Goal: Task Accomplishment & Management: Manage account settings

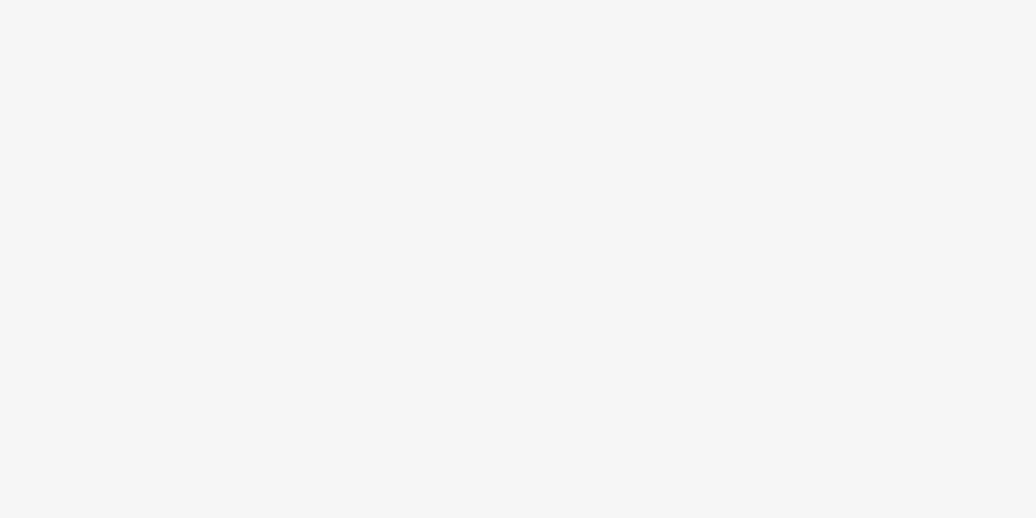
click at [127, 95] on body at bounding box center [518, 259] width 1036 height 518
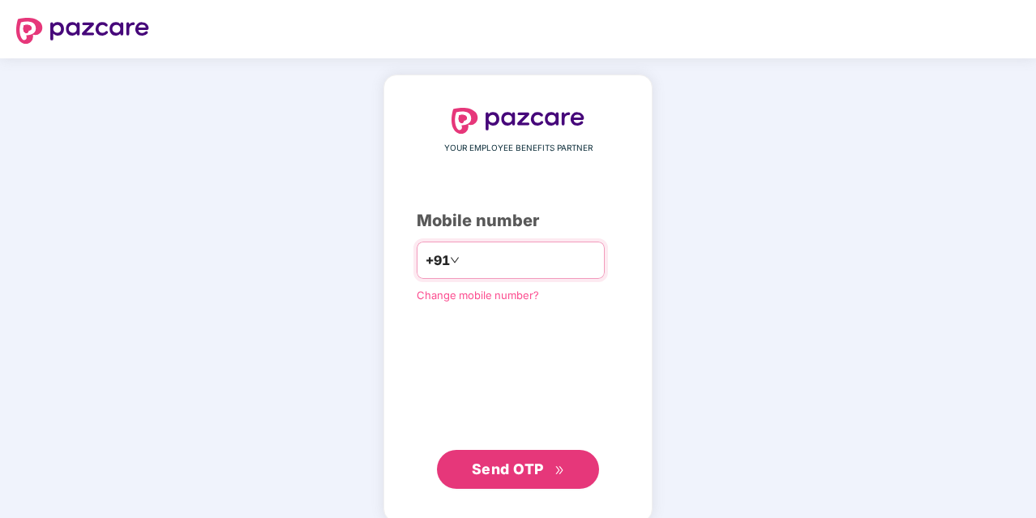
type input "**********"
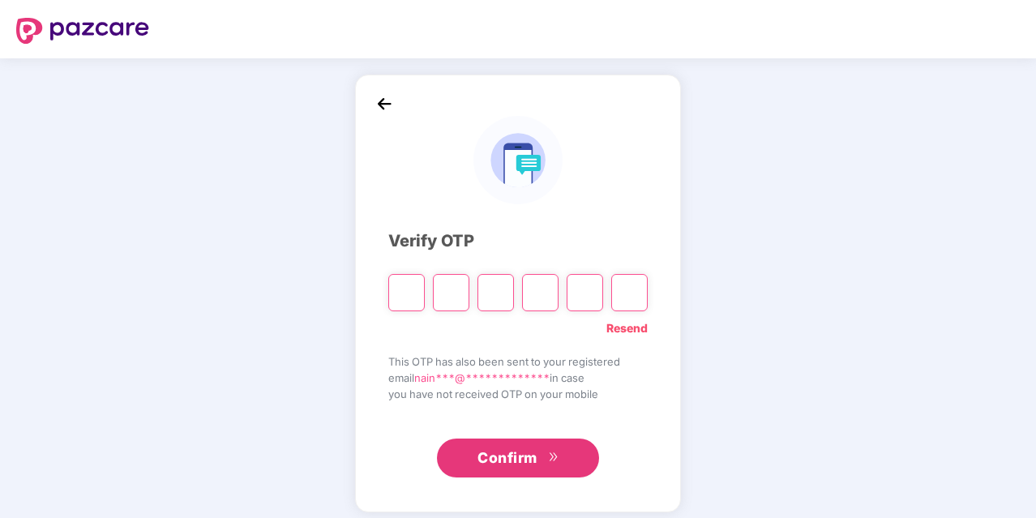
type input "*"
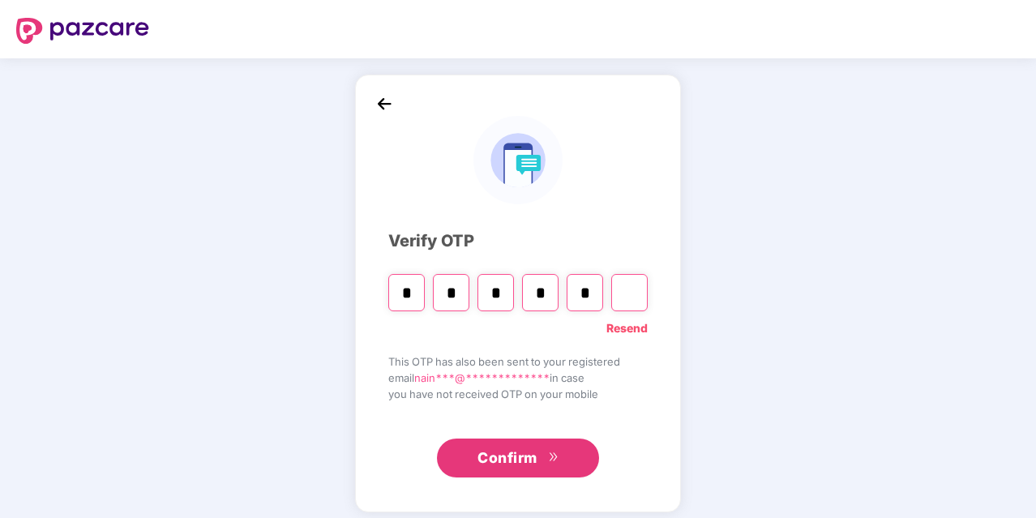
type input "*"
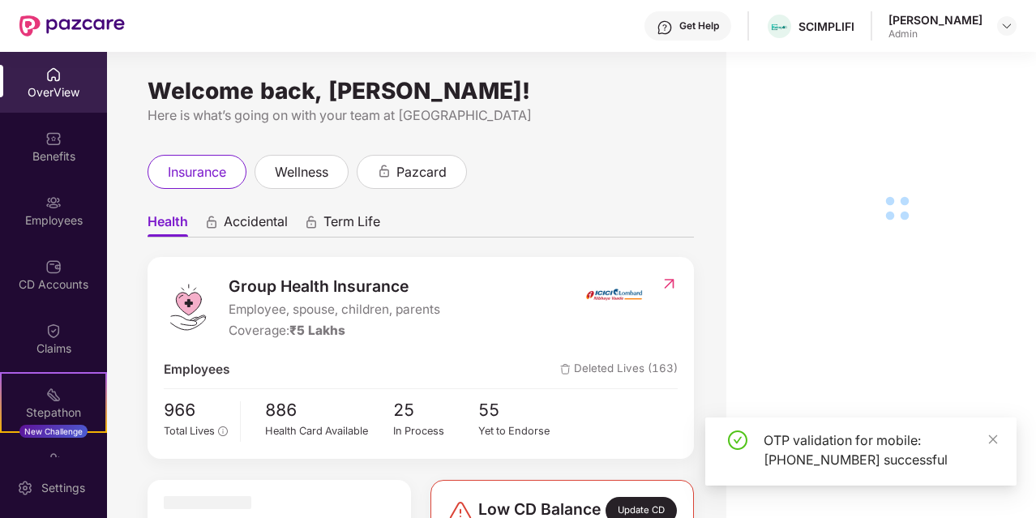
click at [53, 220] on div "Employees" at bounding box center [53, 220] width 107 height 16
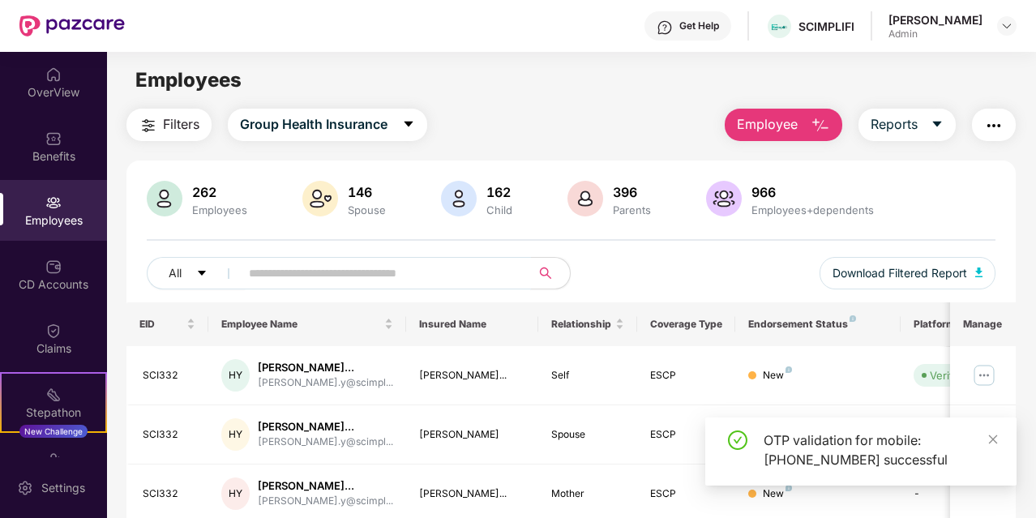
click at [408, 276] on input "text" at bounding box center [379, 273] width 260 height 24
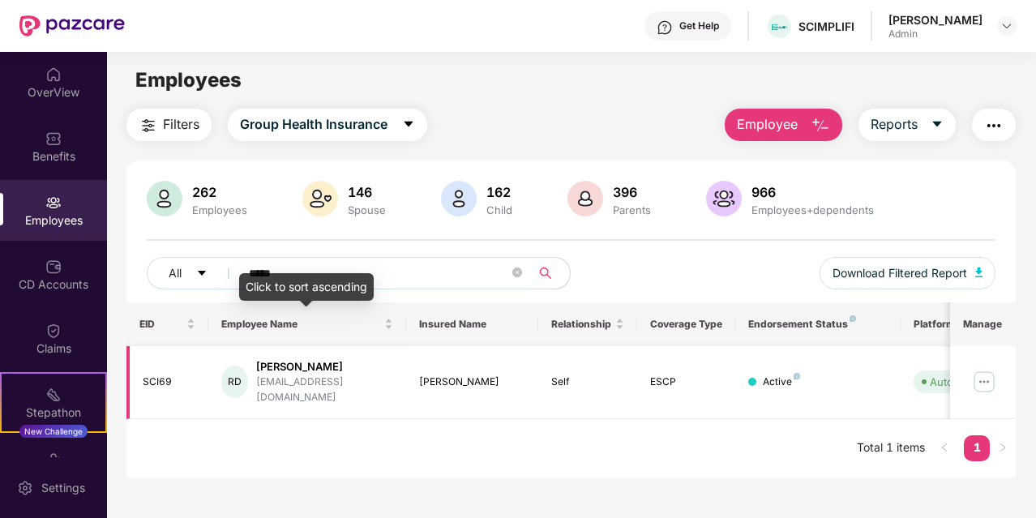
type input "*****"
click at [273, 380] on div "[EMAIL_ADDRESS][DOMAIN_NAME]" at bounding box center [324, 389] width 137 height 31
click at [984, 373] on img at bounding box center [984, 382] width 26 height 26
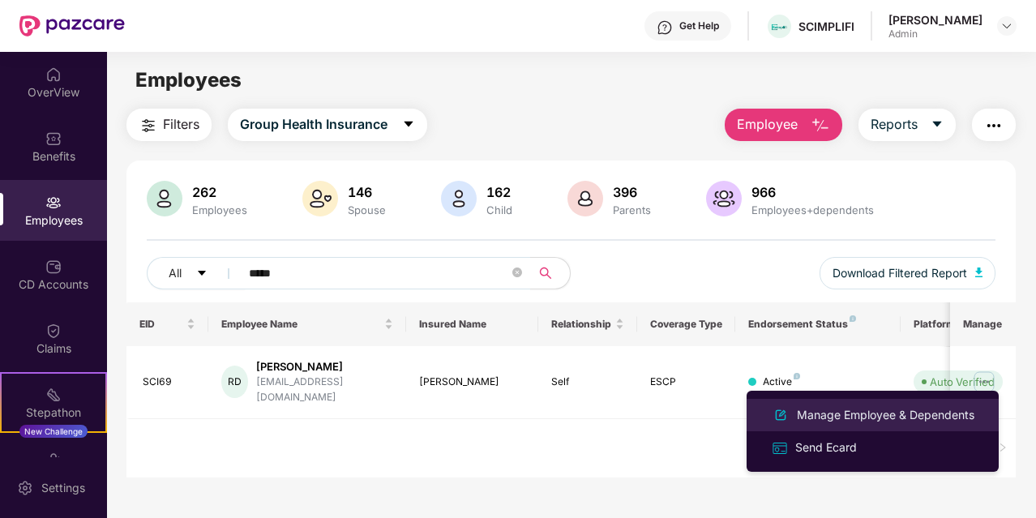
click at [843, 416] on div "Manage Employee & Dependents" at bounding box center [885, 415] width 184 height 18
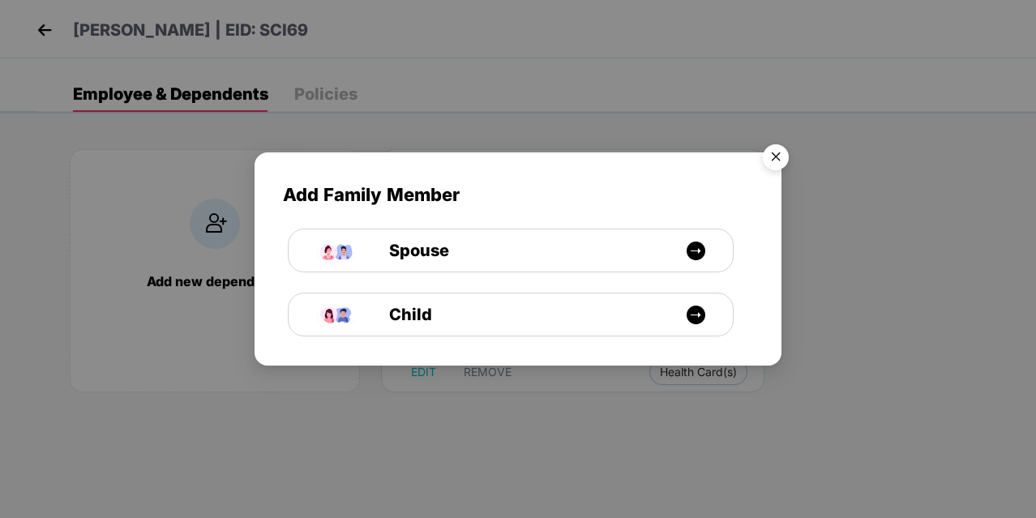
click at [774, 152] on img "Close" at bounding box center [775, 159] width 45 height 45
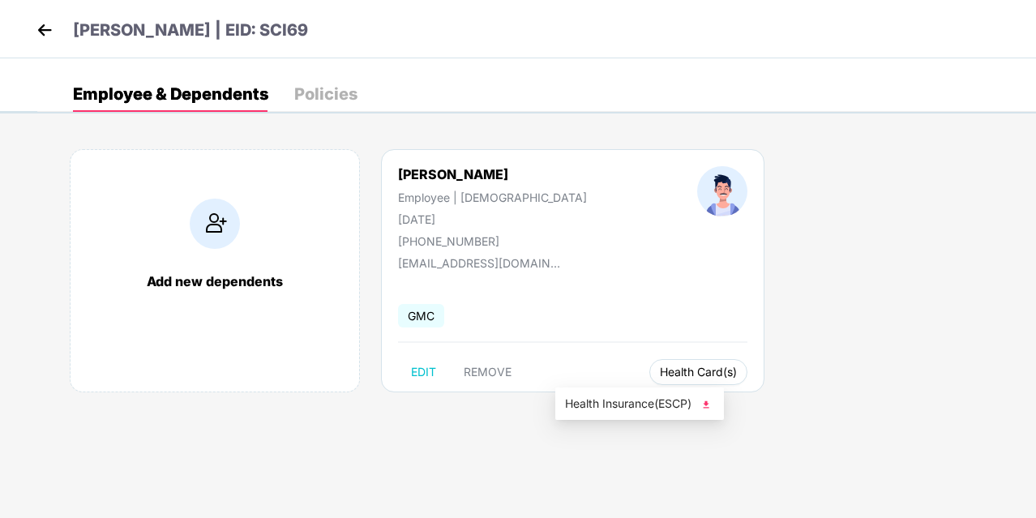
click at [660, 369] on span "Health Card(s)" at bounding box center [698, 372] width 77 height 8
click at [660, 368] on span "Health Card(s)" at bounding box center [698, 372] width 77 height 8
click at [712, 404] on img at bounding box center [706, 404] width 16 height 16
